Goal: Communication & Community: Answer question/provide support

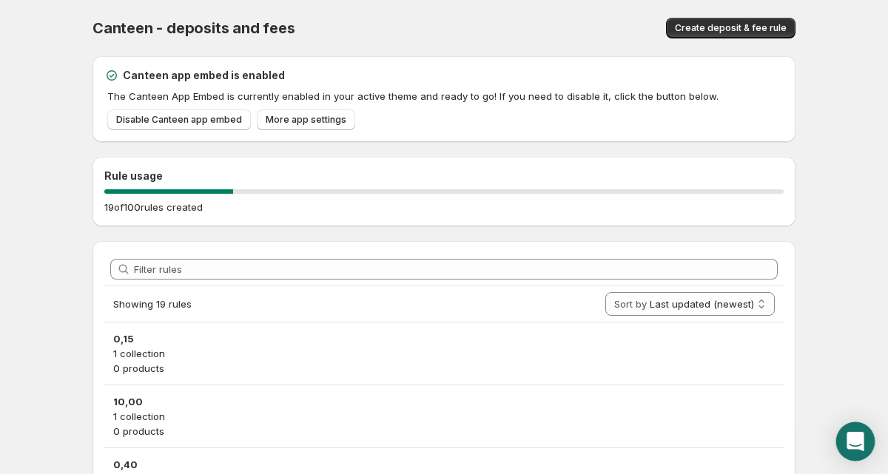
click at [863, 445] on icon "Open Intercom Messenger" at bounding box center [855, 441] width 19 height 19
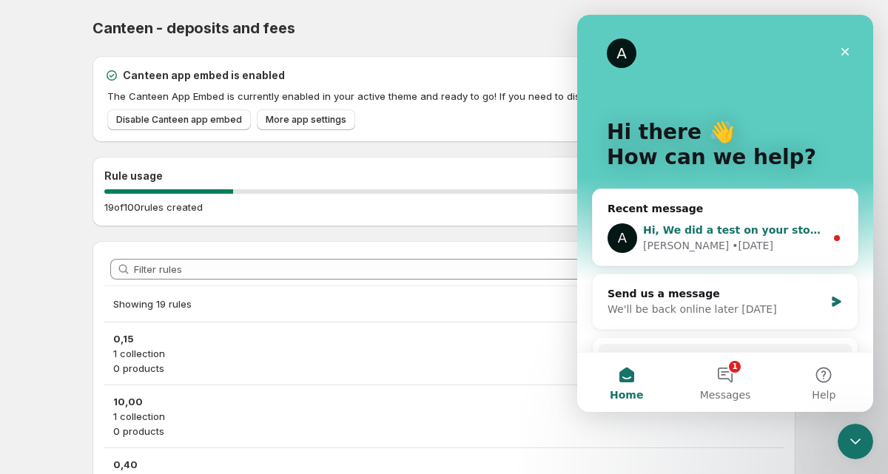
click at [794, 251] on div "Anupam • 4d ago" at bounding box center [734, 246] width 182 height 16
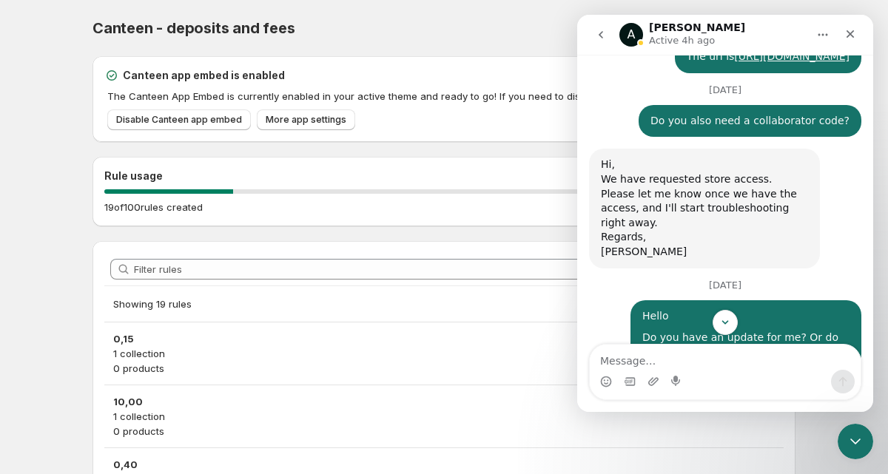
scroll to position [931, 0]
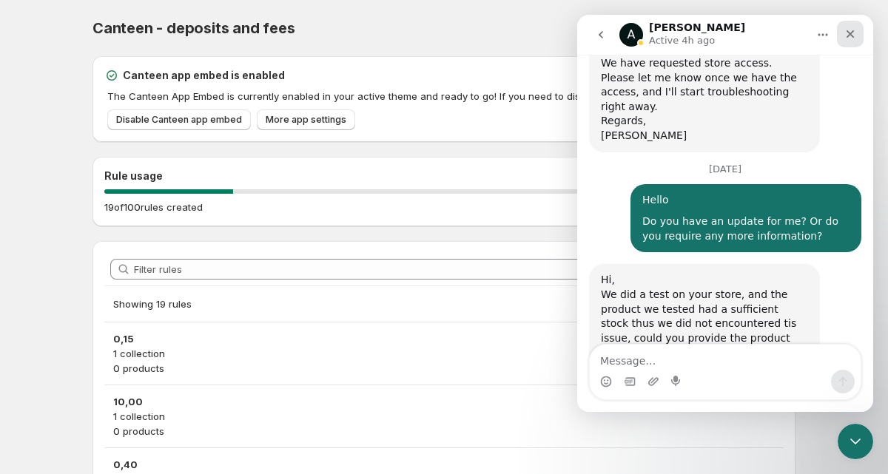
click at [852, 38] on icon "Close" at bounding box center [850, 34] width 12 height 12
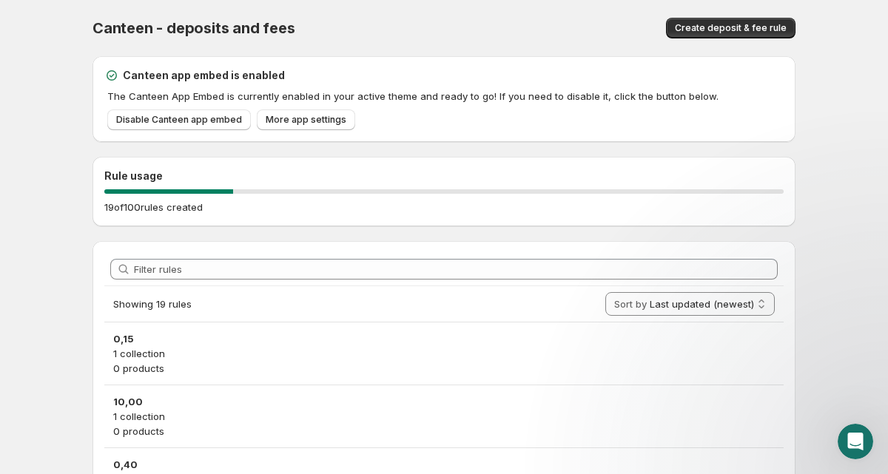
scroll to position [803, 0]
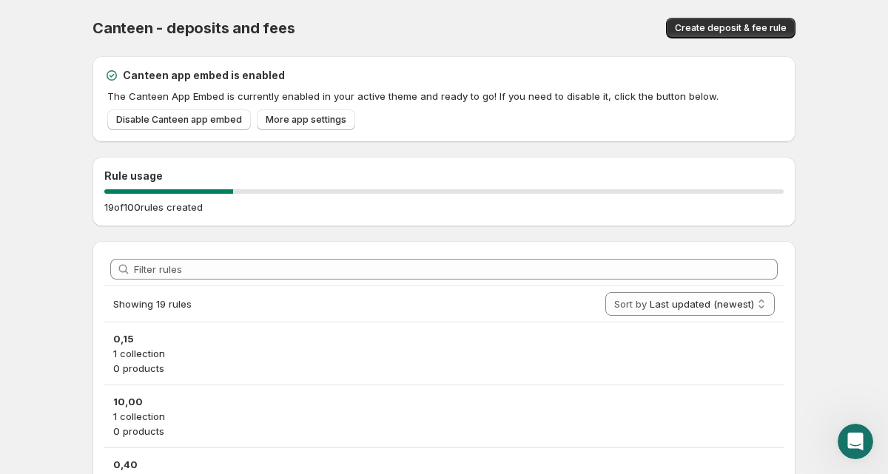
click at [521, 53] on div "Canteen - deposits and fees. This page is ready Canteen - deposits and fees Cre…" at bounding box center [443, 28] width 703 height 56
click at [847, 430] on div "Open Intercom Messenger" at bounding box center [855, 441] width 39 height 39
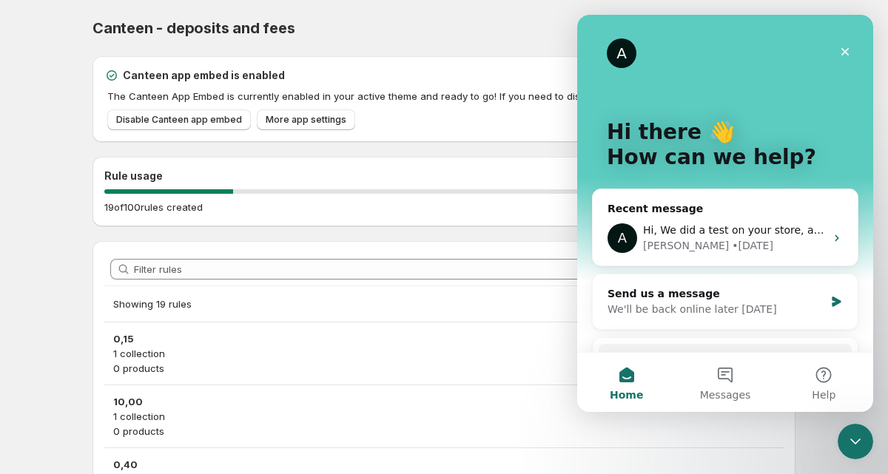
scroll to position [151, 0]
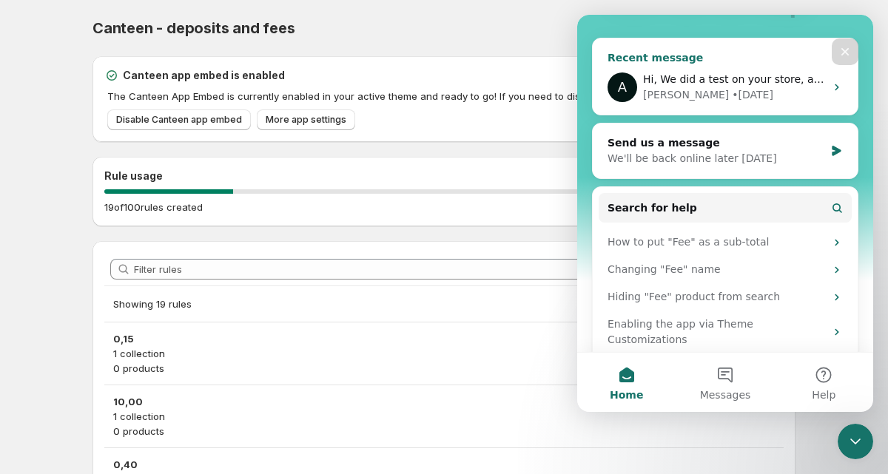
click at [761, 105] on div "A Hi, We did a test on your store, and the product we tested had a sufficient s…" at bounding box center [725, 87] width 265 height 55
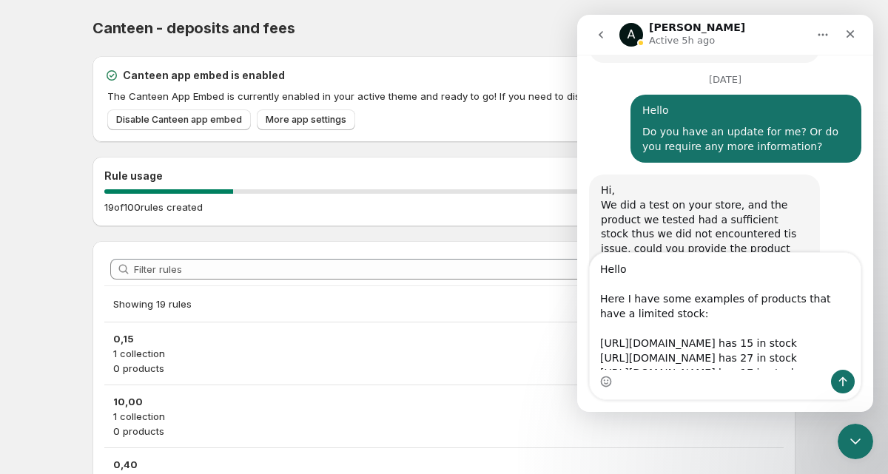
scroll to position [160, 0]
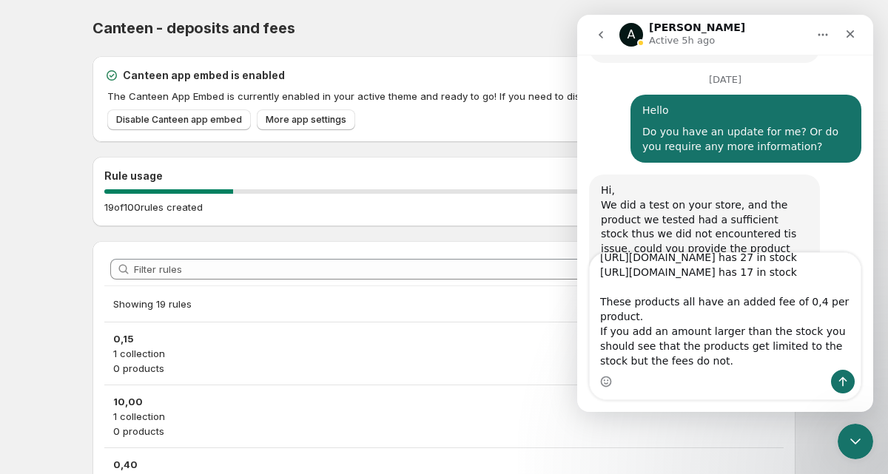
type textarea "Hello Here I have some examples of products that have a limited stock: [URL][DO…"
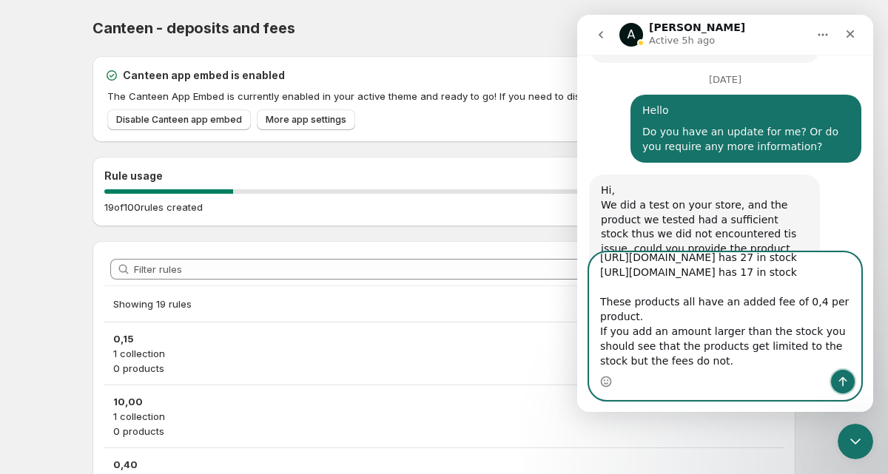
click at [840, 384] on icon "Send a message…" at bounding box center [843, 382] width 12 height 12
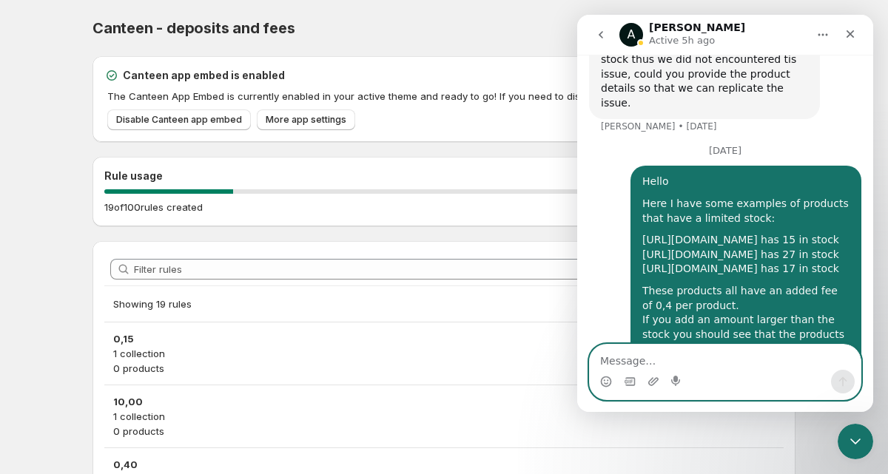
scroll to position [1235, 0]
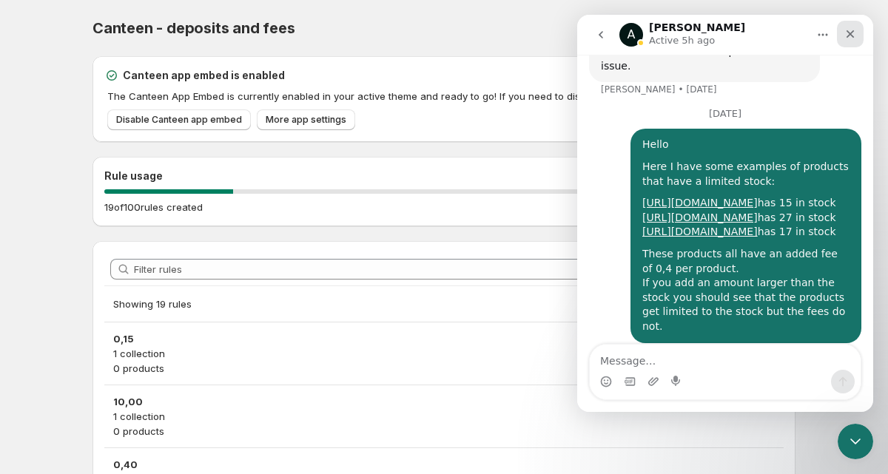
click at [844, 32] on icon "Close" at bounding box center [850, 34] width 12 height 12
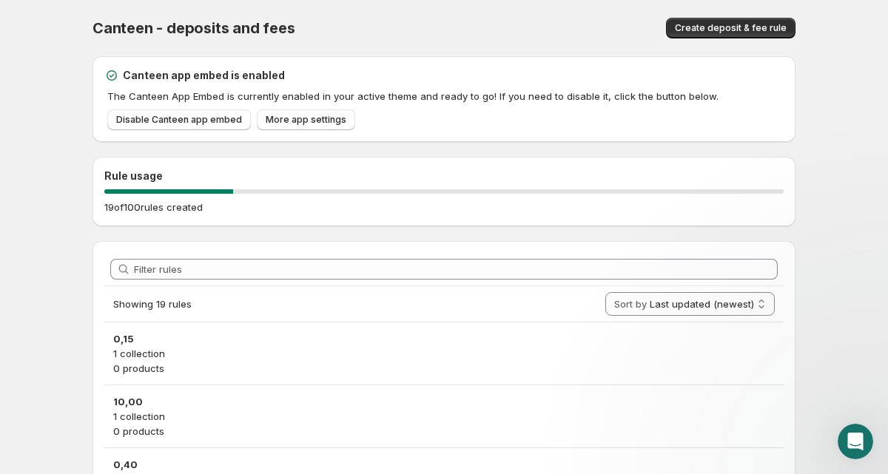
scroll to position [0, 0]
